Goal: Task Accomplishment & Management: Complete application form

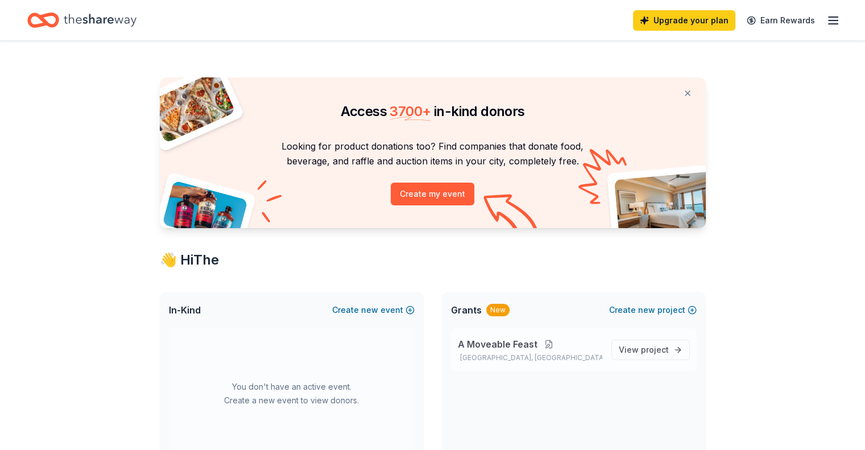
click at [548, 343] on button at bounding box center [549, 344] width 23 height 9
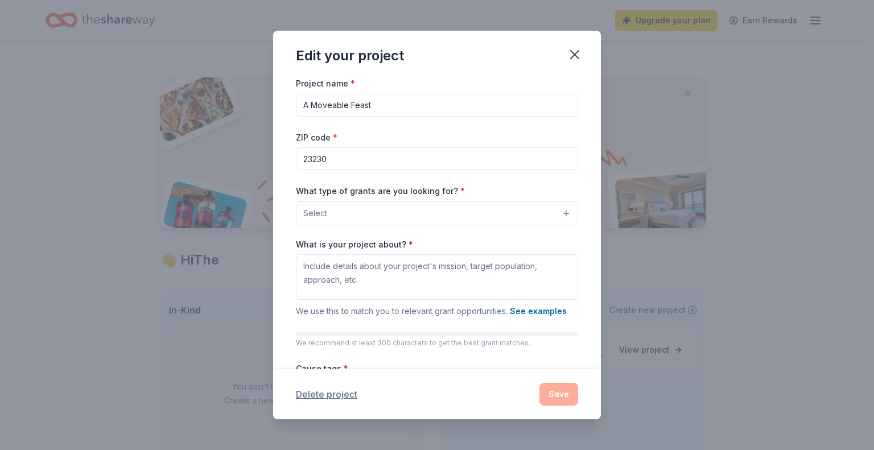
click at [337, 395] on button "Delete project" at bounding box center [326, 394] width 61 height 14
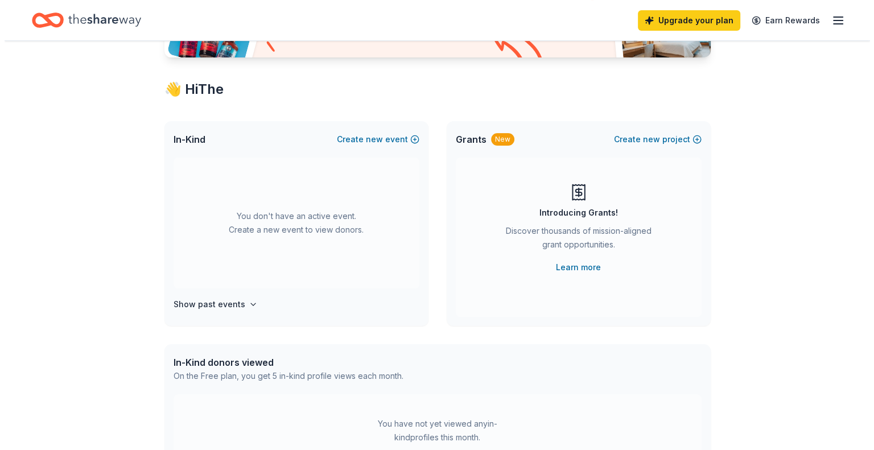
scroll to position [169, 0]
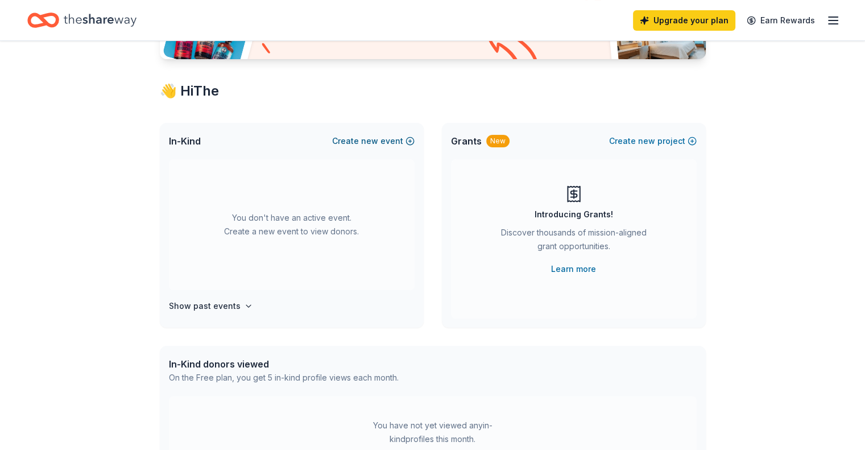
click at [385, 143] on button "Create new event" at bounding box center [373, 141] width 82 height 14
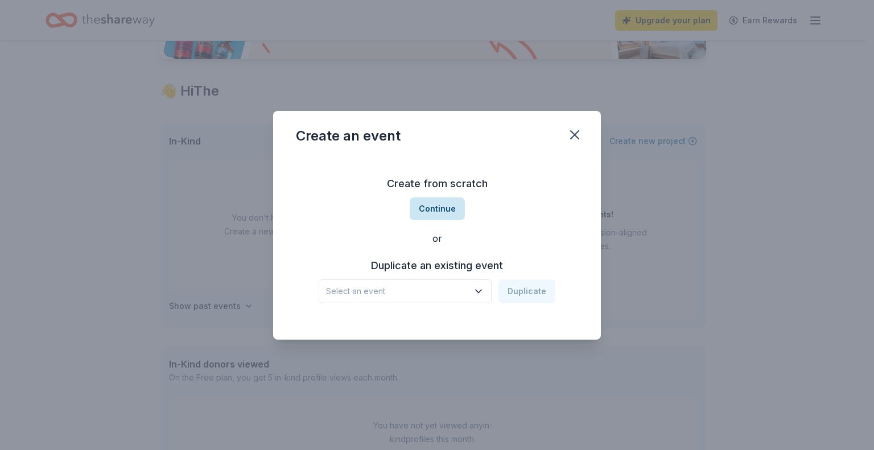
click at [433, 210] on button "Continue" at bounding box center [437, 208] width 55 height 23
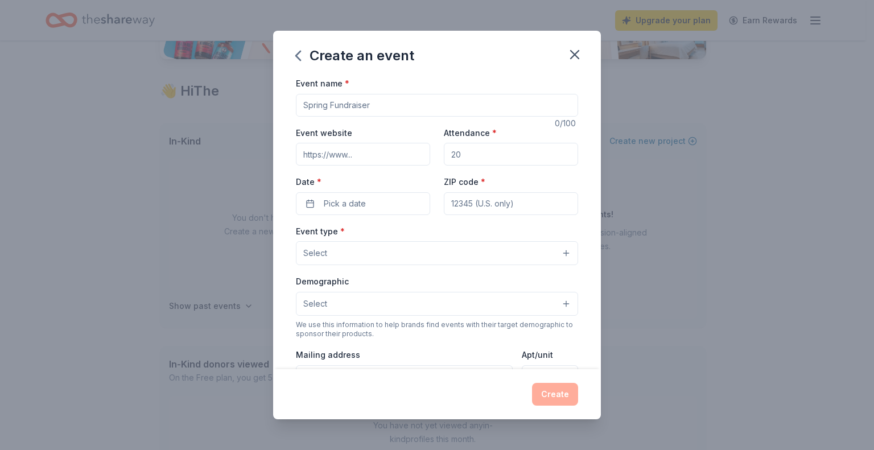
click at [368, 98] on input "Event name *" at bounding box center [437, 105] width 282 height 23
type input "Jingle & [PERSON_NAME]"
click at [473, 163] on input "Attendance *" at bounding box center [511, 154] width 134 height 23
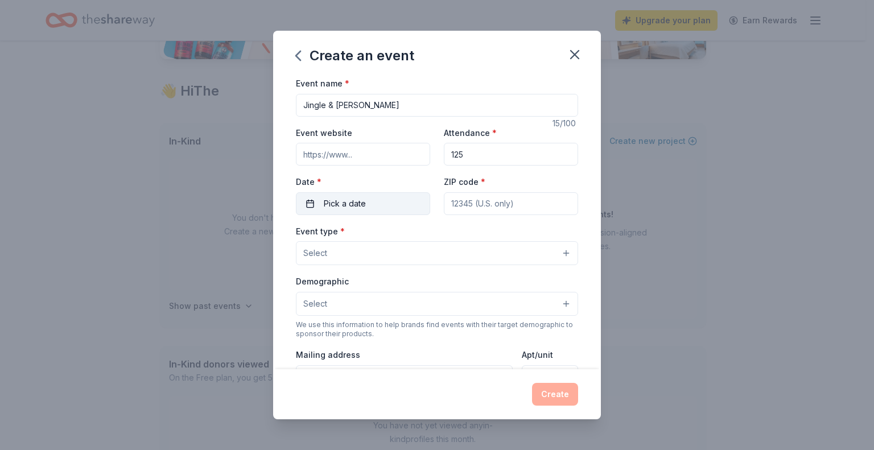
type input "125"
click at [392, 203] on button "Pick a date" at bounding box center [363, 203] width 134 height 23
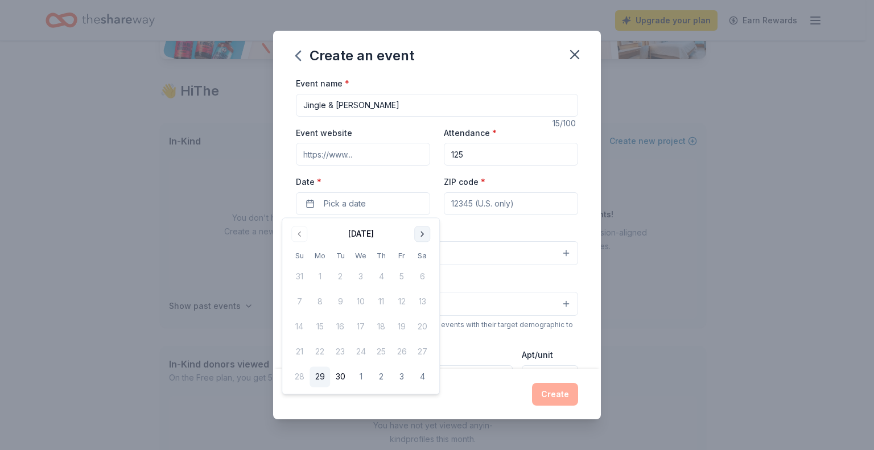
click at [424, 233] on button "Go to next month" at bounding box center [422, 234] width 16 height 16
click at [424, 237] on button "Go to next month" at bounding box center [422, 234] width 16 height 16
click at [341, 298] on button "9" at bounding box center [340, 302] width 20 height 20
click at [506, 207] on input "ZIP code *" at bounding box center [511, 203] width 134 height 23
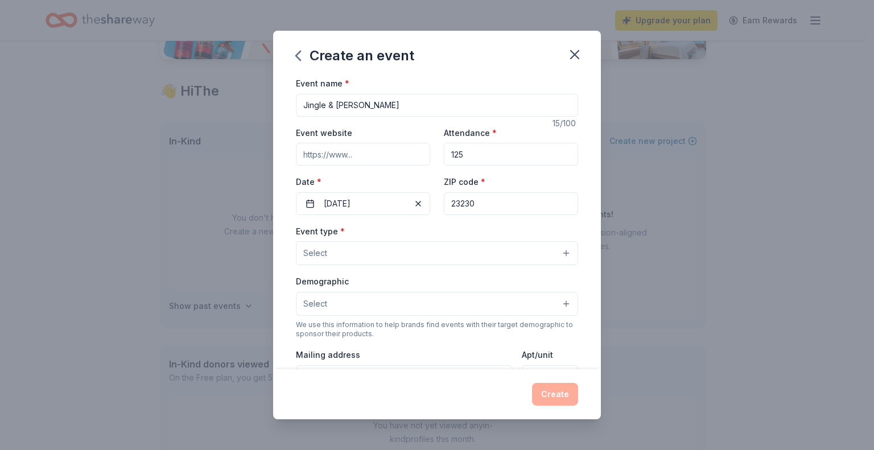
type input "23230"
click at [434, 225] on div "Event type * Select" at bounding box center [437, 245] width 282 height 42
click at [402, 250] on button "Select" at bounding box center [437, 253] width 282 height 24
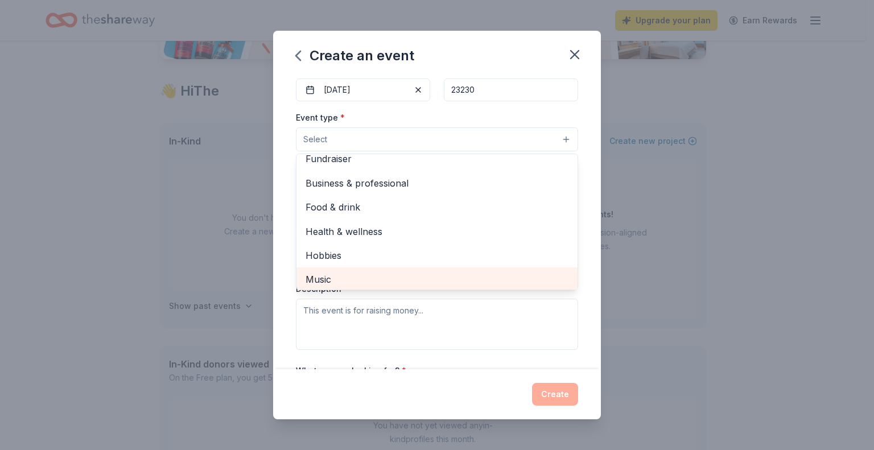
scroll to position [0, 0]
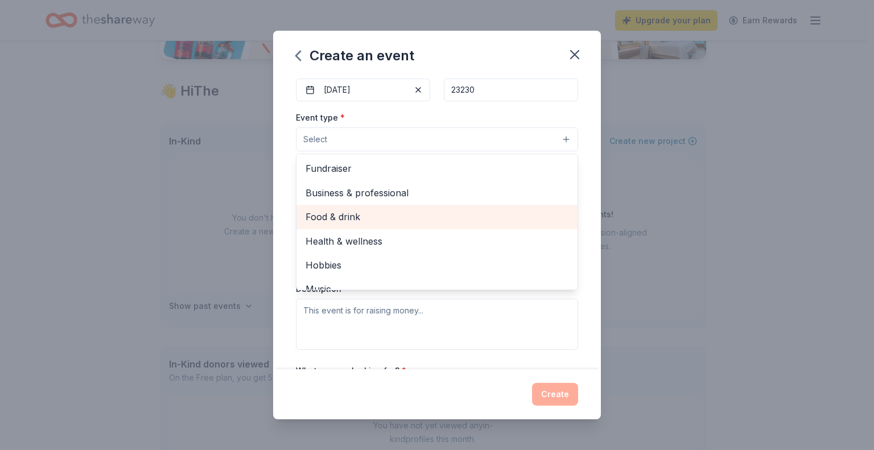
click at [431, 220] on span "Food & drink" at bounding box center [436, 216] width 263 height 15
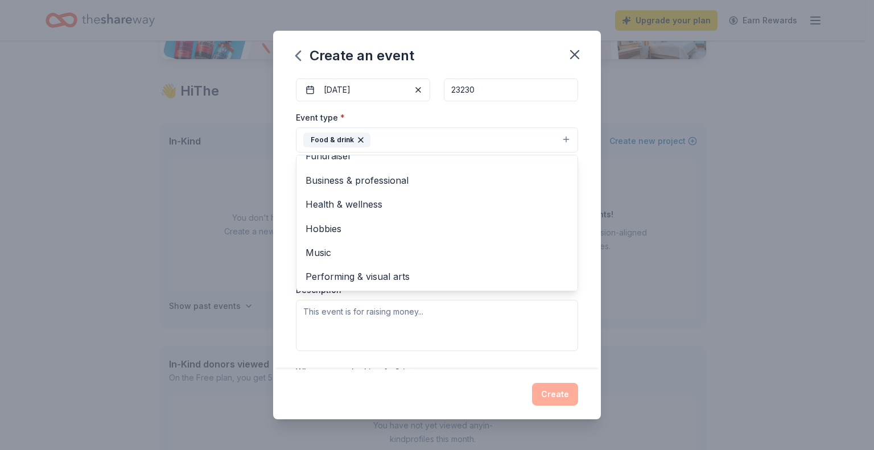
click at [584, 213] on div "Event name * Jingle & Mingle 15 /100 Event website Attendance * 125 Date * [DAT…" at bounding box center [437, 222] width 328 height 293
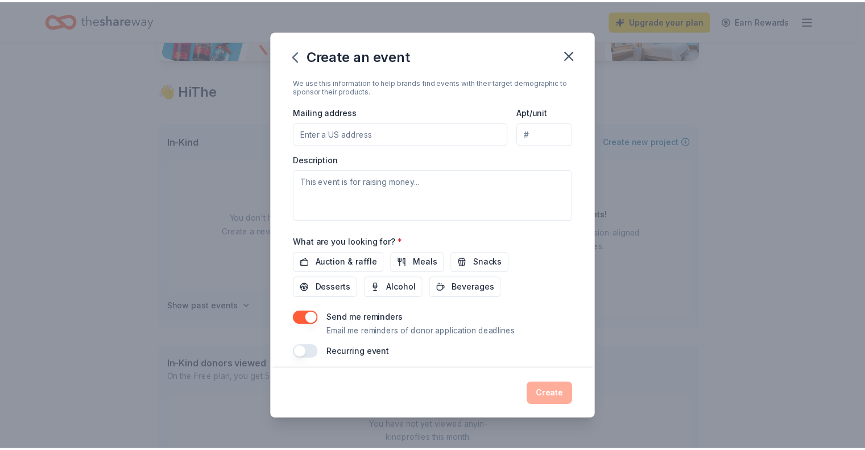
scroll to position [251, 0]
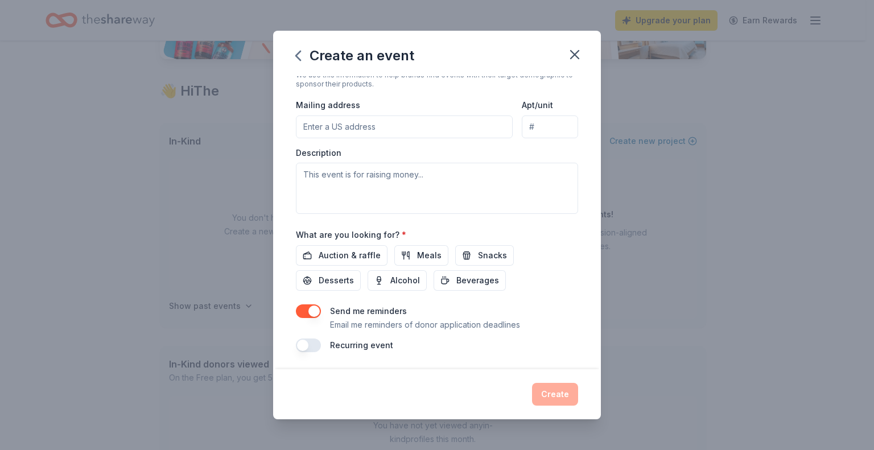
click at [311, 308] on button "button" at bounding box center [308, 311] width 25 height 14
click at [414, 262] on button "Meals" at bounding box center [421, 255] width 54 height 20
click at [341, 284] on span "Desserts" at bounding box center [336, 281] width 35 height 14
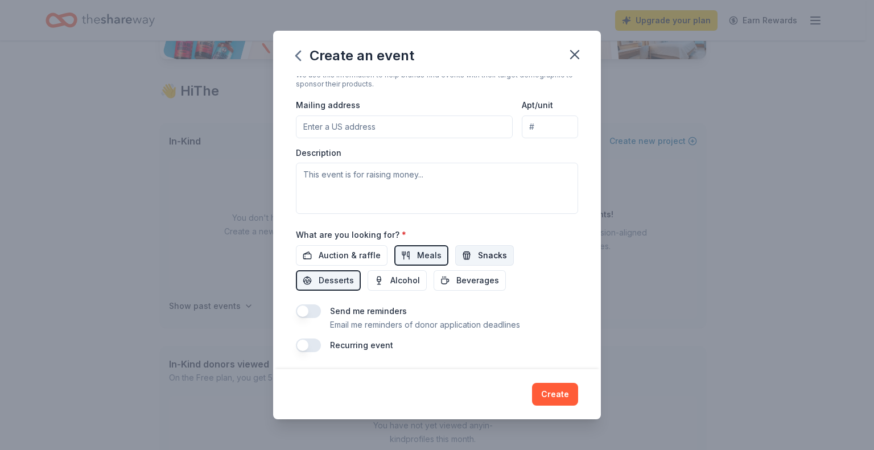
click at [487, 245] on button "Snacks" at bounding box center [484, 255] width 59 height 20
click at [559, 397] on button "Create" at bounding box center [555, 394] width 46 height 23
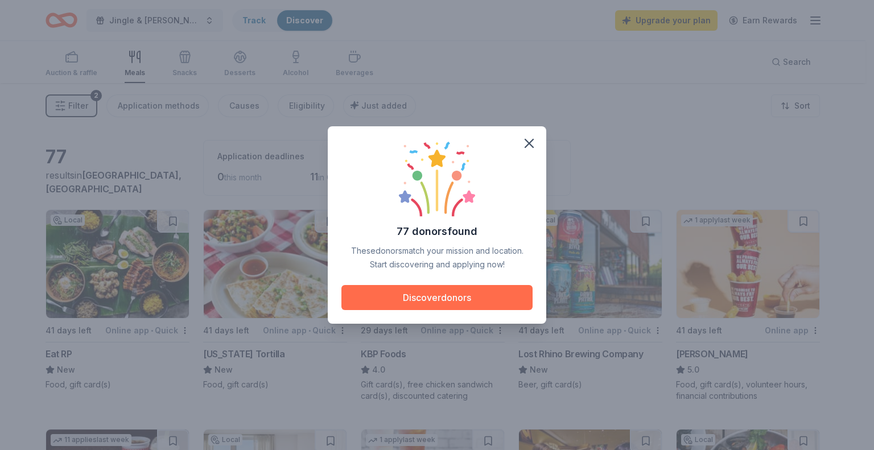
click at [424, 296] on button "Discover donors" at bounding box center [436, 297] width 191 height 25
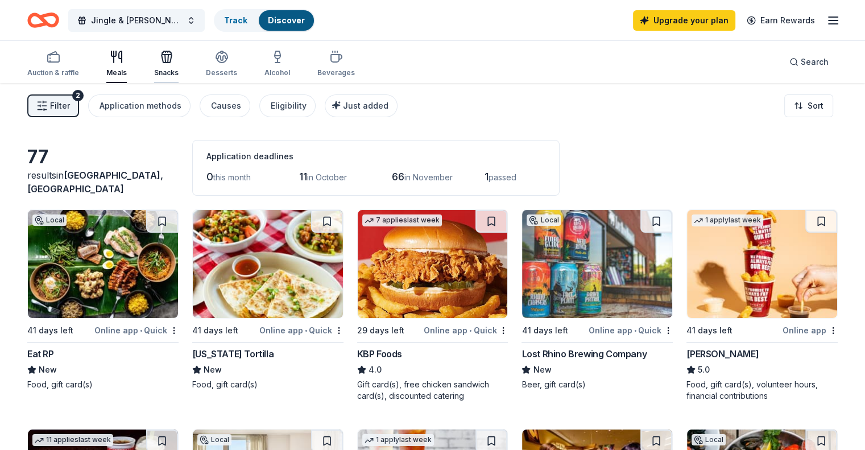
click at [176, 65] on div "Snacks" at bounding box center [166, 63] width 24 height 27
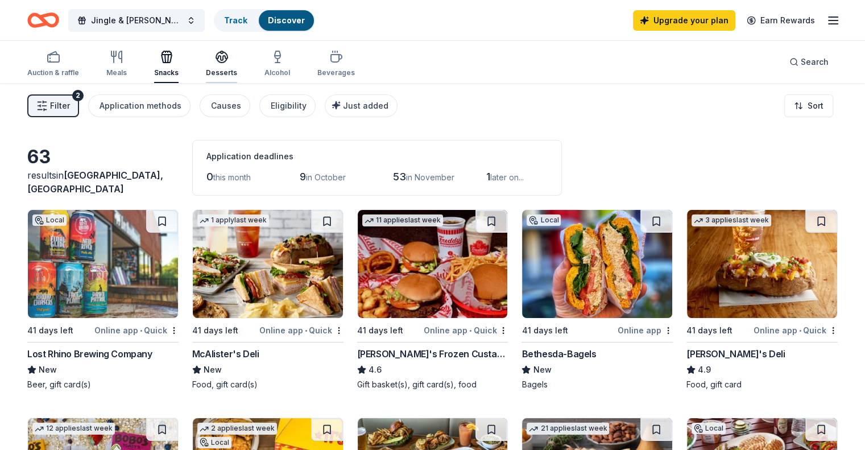
click at [233, 65] on div "Desserts" at bounding box center [221, 63] width 31 height 27
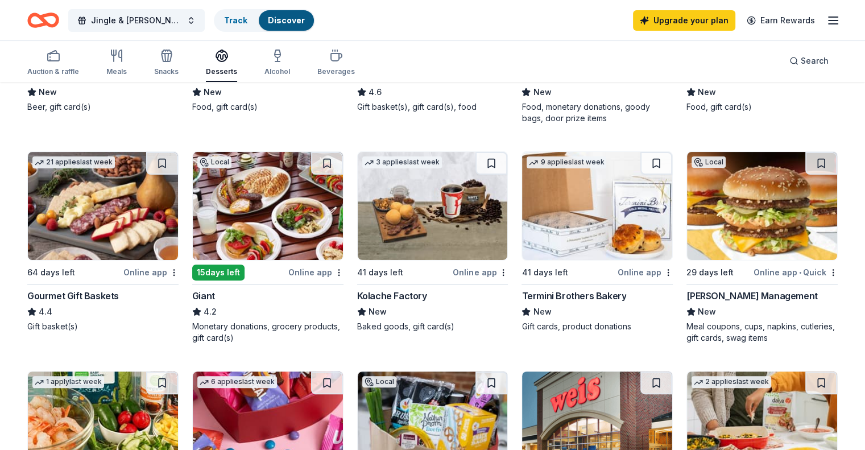
scroll to position [341, 0]
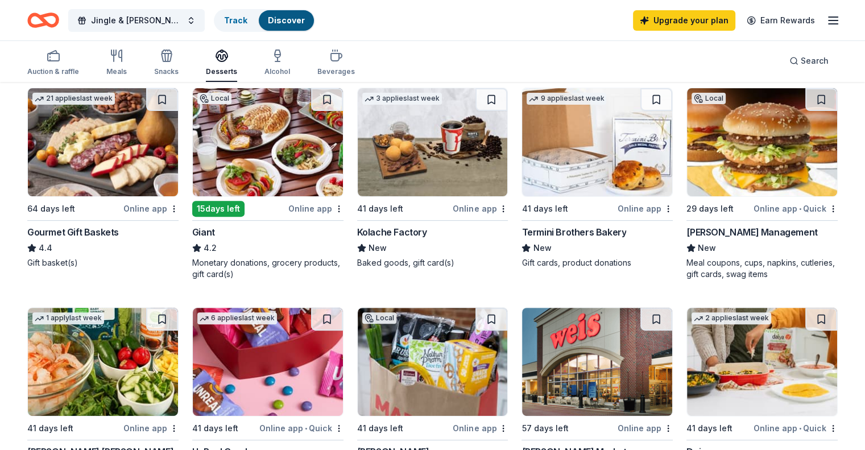
click at [714, 227] on div "[PERSON_NAME] Management" at bounding box center [752, 232] width 131 height 14
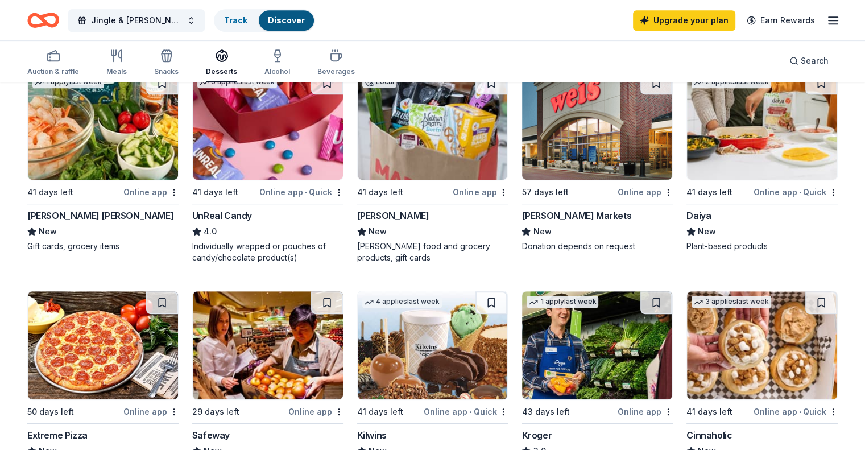
scroll to position [626, 0]
